Goal: Information Seeking & Learning: Check status

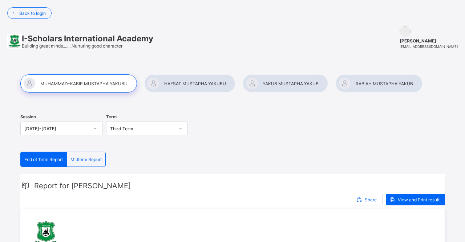
click at [428, 43] on span "Mustapha Yakubu" at bounding box center [428, 40] width 58 height 5
click at [437, 45] on span "myadamu73@gmail.com" at bounding box center [428, 47] width 58 height 4
click at [410, 32] on img at bounding box center [404, 31] width 11 height 11
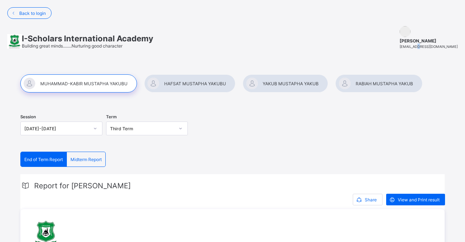
click at [410, 32] on img at bounding box center [404, 31] width 11 height 11
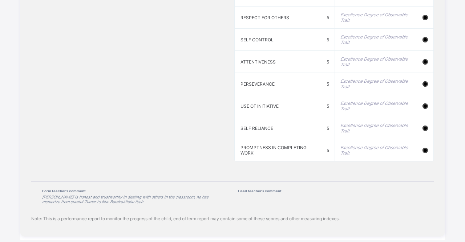
scroll to position [125, 0]
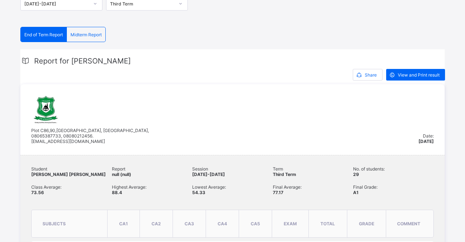
click at [419, 170] on div "No. of students: 29" at bounding box center [393, 171] width 81 height 11
click at [420, 70] on div "View and Print result" at bounding box center [415, 75] width 59 height 12
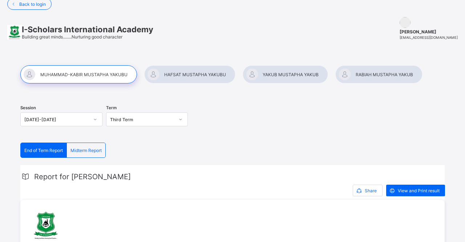
scroll to position [0, 0]
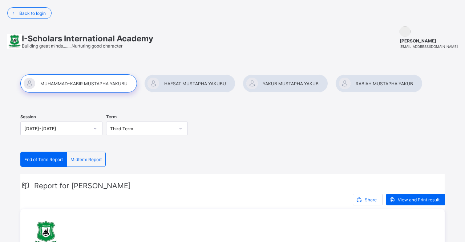
click at [430, 42] on span "Mustapha Yakubu" at bounding box center [428, 40] width 58 height 5
click at [436, 47] on span "myadamu73@gmail.com" at bounding box center [428, 47] width 58 height 4
click at [30, 12] on span "Back to login" at bounding box center [32, 13] width 26 height 5
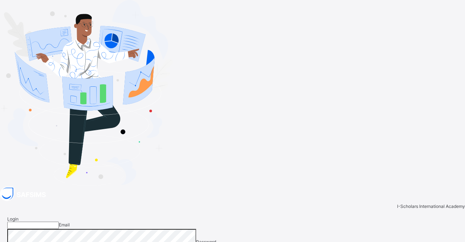
click at [59, 222] on input "email" at bounding box center [33, 225] width 52 height 7
type input "**********"
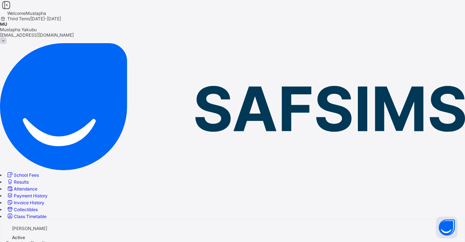
click at [248, 226] on div "Mustapha Yakubu Active" at bounding box center [232, 233] width 452 height 15
click at [29, 179] on span "Results" at bounding box center [21, 181] width 15 height 5
click at [37, 186] on span "Attendance" at bounding box center [26, 188] width 24 height 5
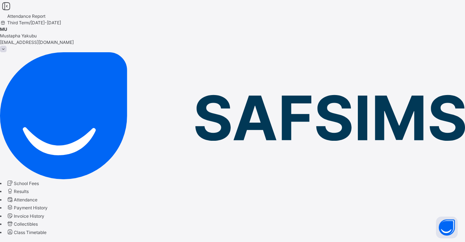
select select "****"
select select "*"
click at [46, 205] on span "Payment History" at bounding box center [31, 207] width 34 height 5
click at [44, 213] on span "Invoice History" at bounding box center [29, 215] width 30 height 5
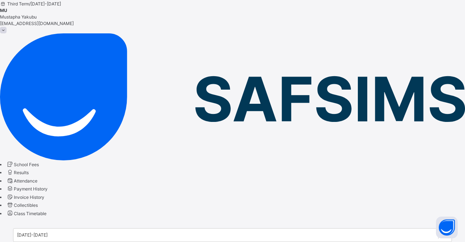
scroll to position [24, 0]
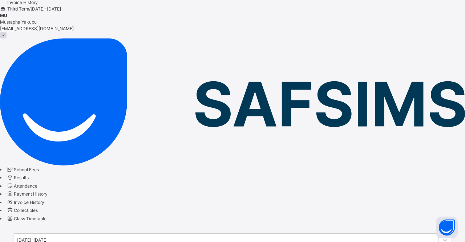
scroll to position [0, 0]
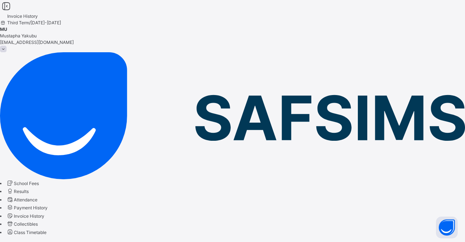
click at [39, 181] on span "School Fees" at bounding box center [26, 183] width 25 height 5
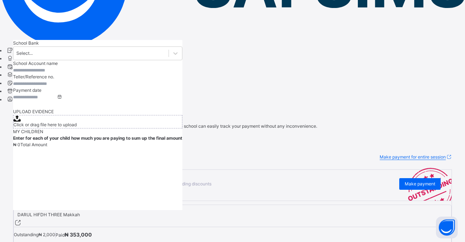
scroll to position [135, 0]
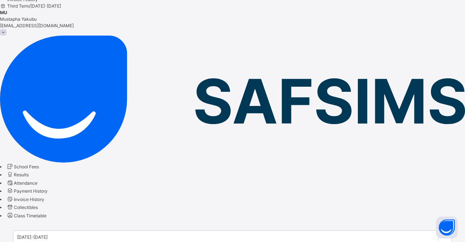
scroll to position [19, 0]
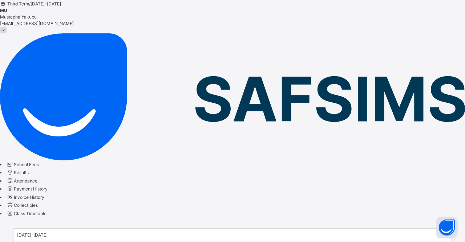
click at [38, 203] on span "Collectibles" at bounding box center [26, 205] width 24 height 5
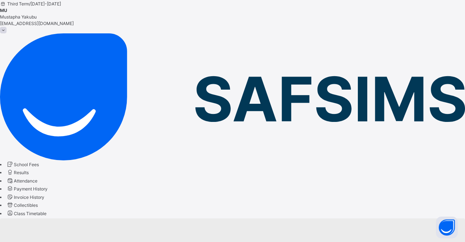
scroll to position [7, 0]
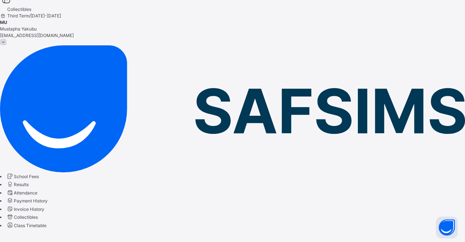
click at [46, 223] on span "Class Timetable" at bounding box center [30, 225] width 33 height 5
click at [39, 174] on span "School Fees" at bounding box center [26, 176] width 25 height 5
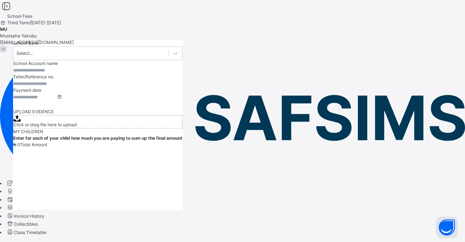
click at [12, 12] on icon at bounding box center [6, 6] width 12 height 11
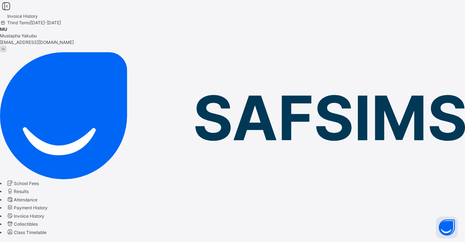
click at [7, 46] on span at bounding box center [3, 49] width 7 height 7
select select "****"
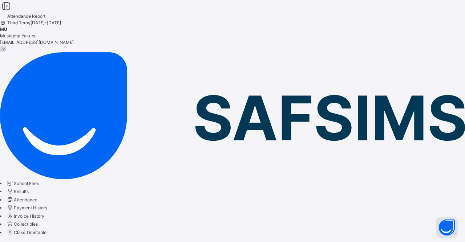
select select "*"
drag, startPoint x: 464, startPoint y: 126, endPoint x: 459, endPoint y: 165, distance: 39.6
drag, startPoint x: 459, startPoint y: 165, endPoint x: 460, endPoint y: 98, distance: 66.8
